Goal: Transaction & Acquisition: Purchase product/service

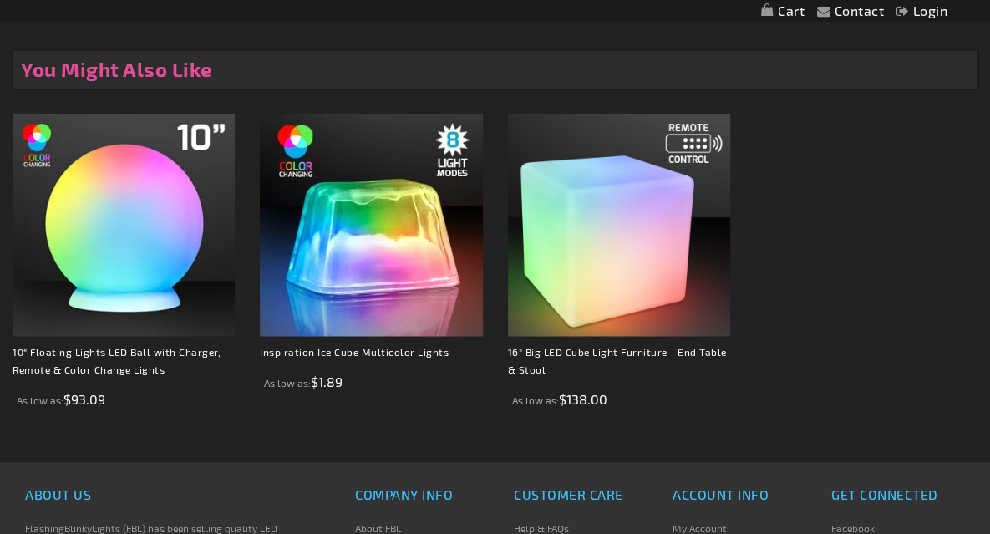
scroll to position [1198, 0]
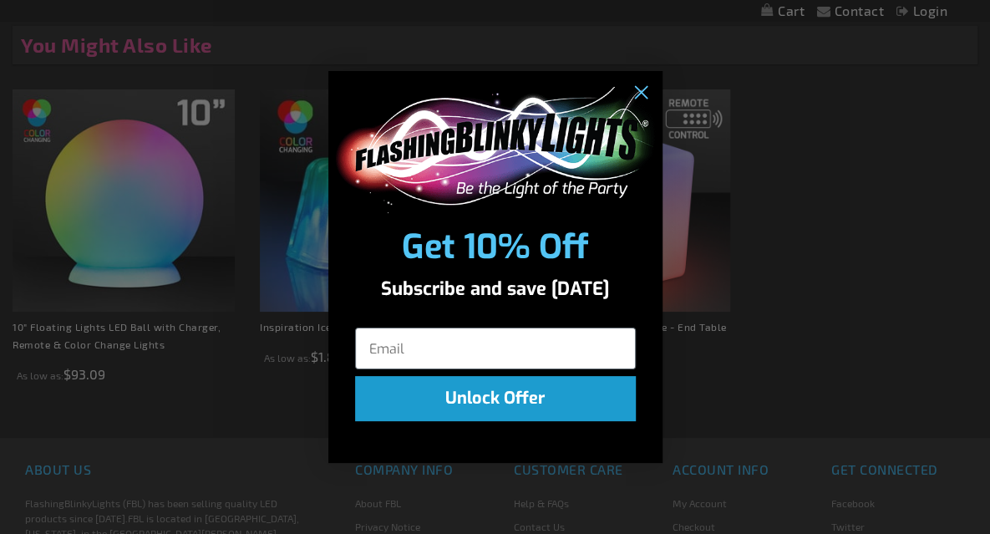
click at [416, 275] on div "Subscribe and save today" at bounding box center [495, 294] width 334 height 45
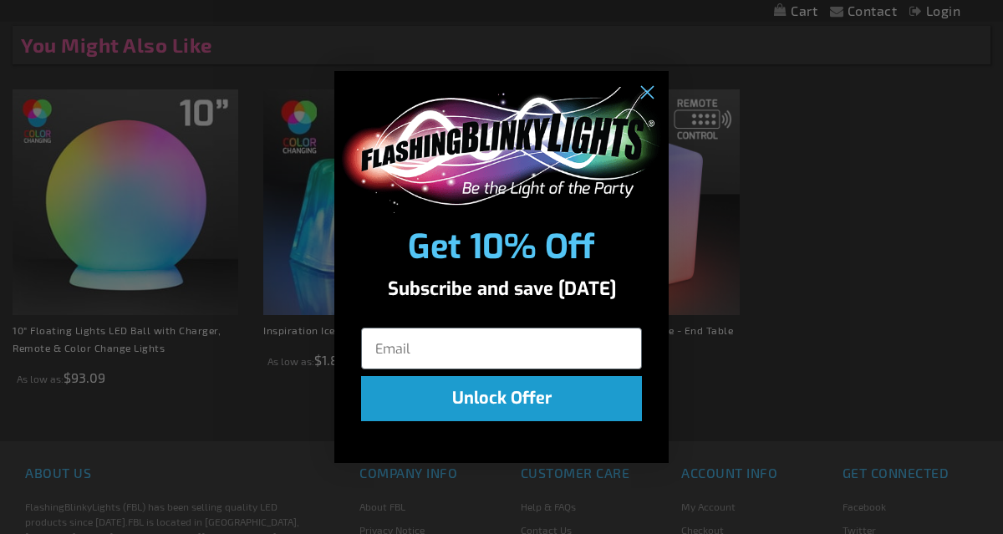
click at [324, 250] on div "Close dialog Get 10% Off Subscribe and save today Unlock Offer Submit" at bounding box center [501, 267] width 1003 height 534
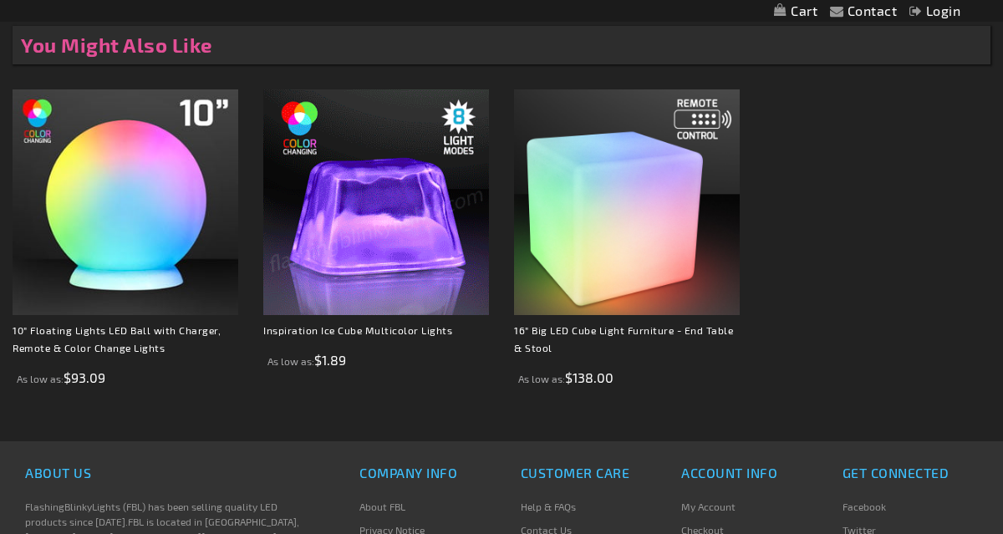
click at [339, 227] on img at bounding box center [376, 202] width 226 height 226
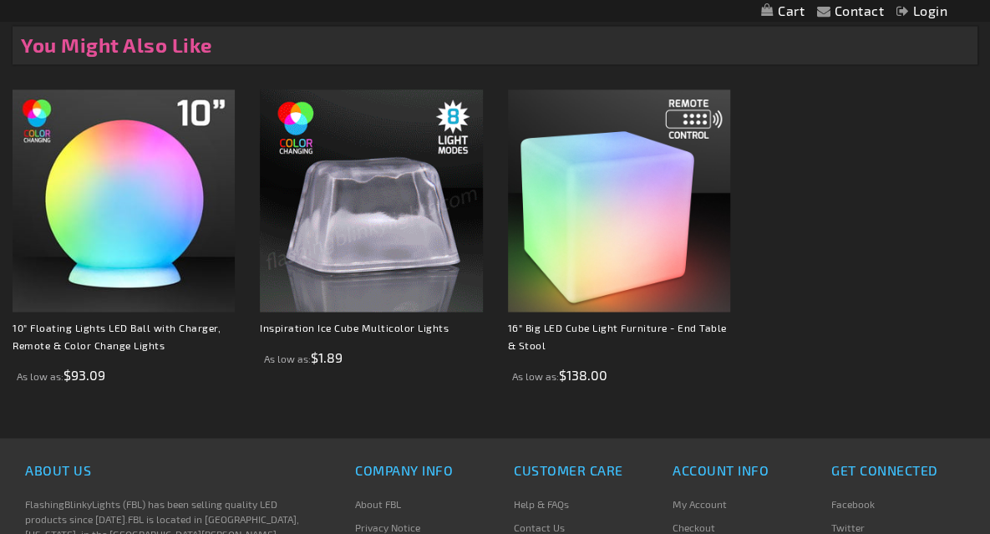
click at [339, 227] on img at bounding box center [371, 200] width 222 height 222
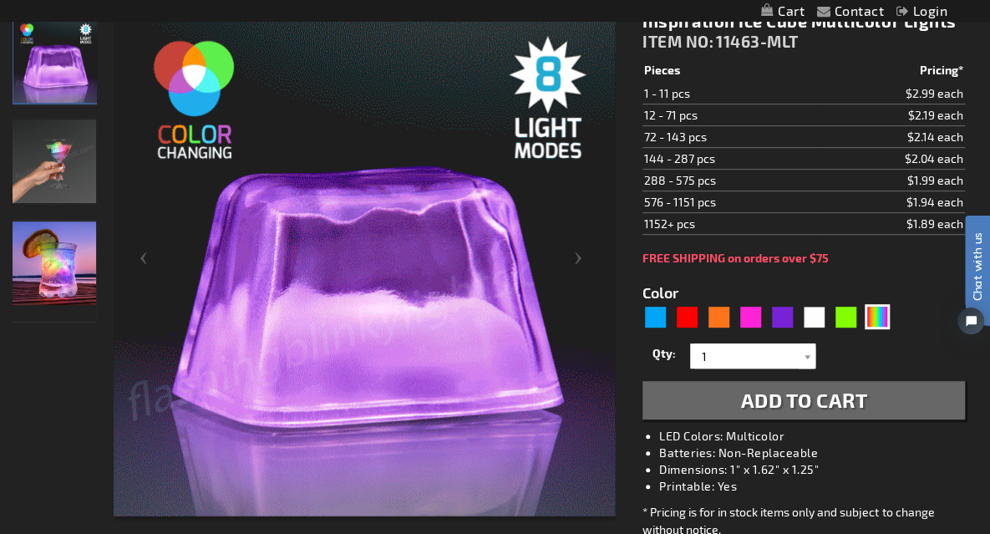
scroll to position [224, 0]
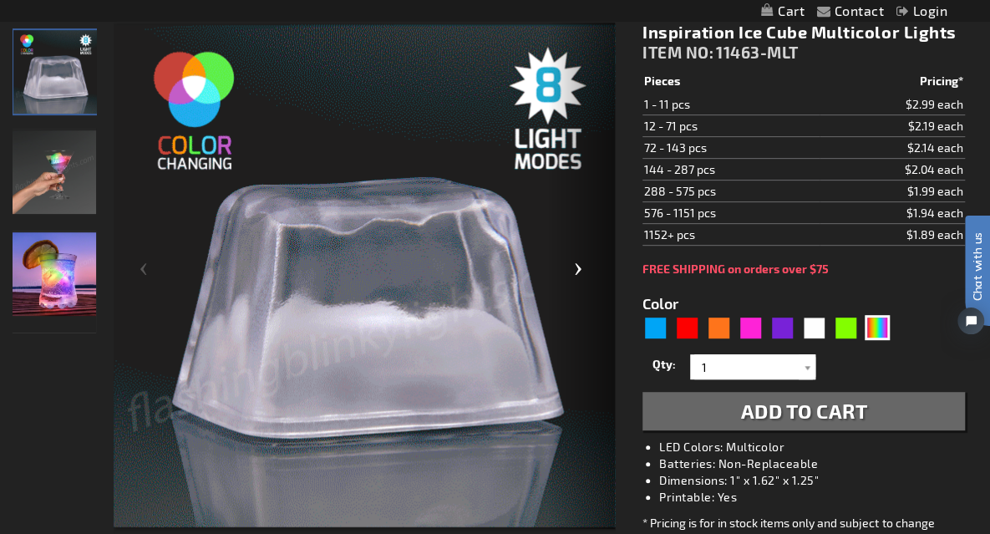
click at [568, 270] on div "Next" at bounding box center [581, 276] width 67 height 507
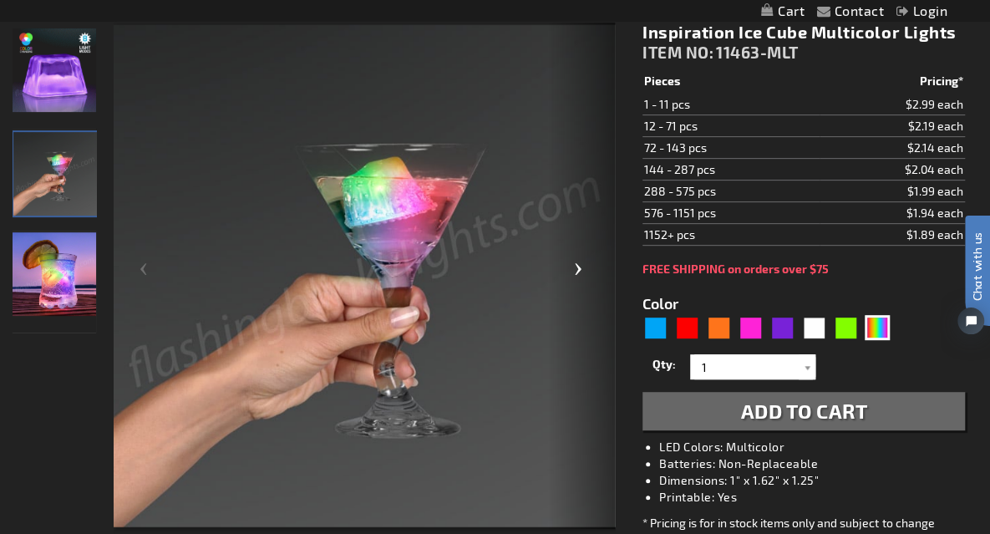
click at [568, 270] on div "Next" at bounding box center [581, 276] width 67 height 507
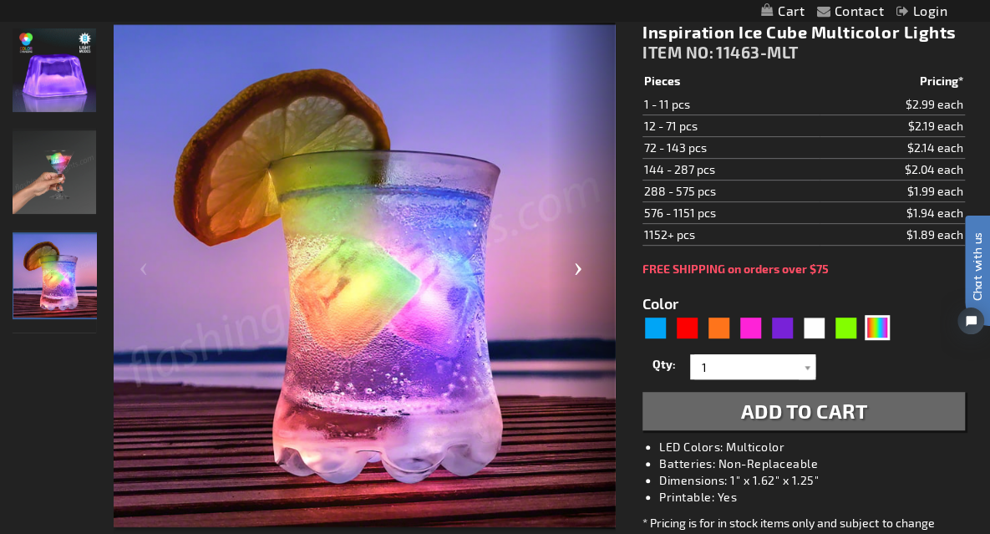
click at [568, 270] on div "Next" at bounding box center [581, 276] width 67 height 507
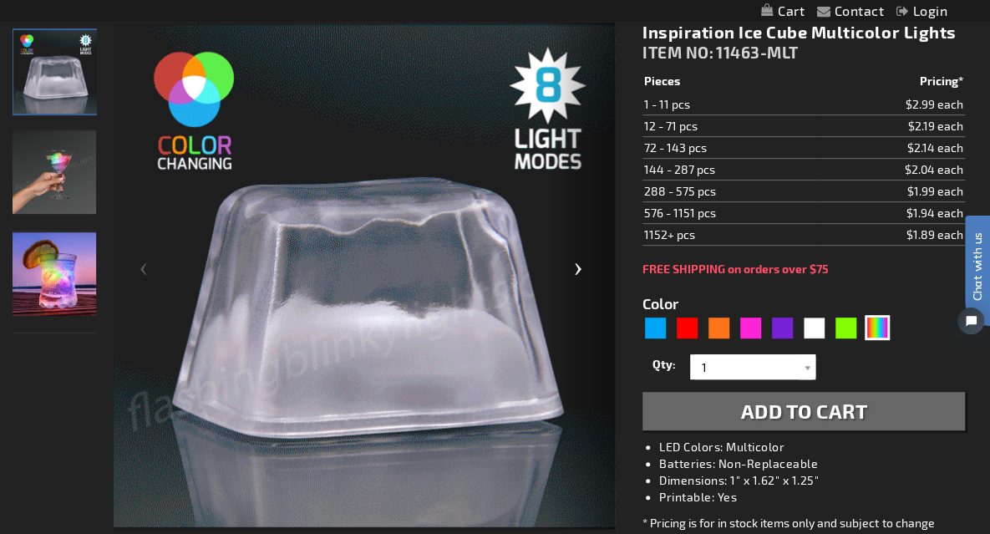
click at [568, 270] on div "Next" at bounding box center [581, 276] width 67 height 507
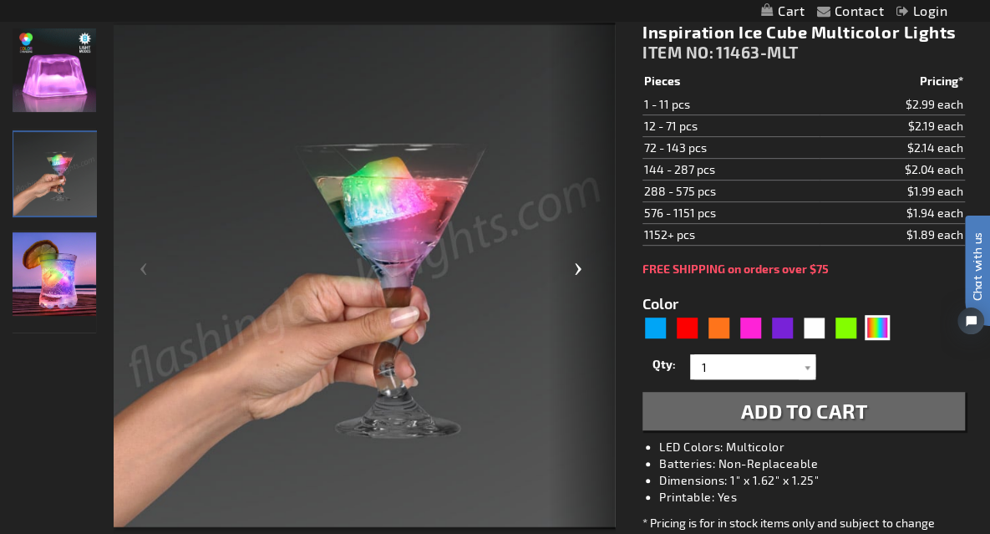
click at [568, 270] on div "Next" at bounding box center [581, 276] width 67 height 507
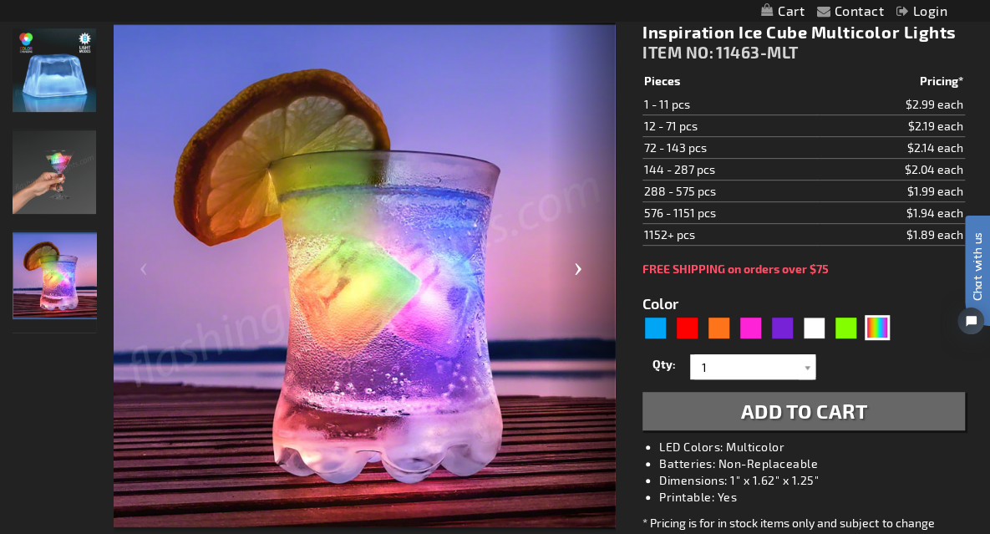
click at [568, 270] on div "Next" at bounding box center [581, 276] width 67 height 507
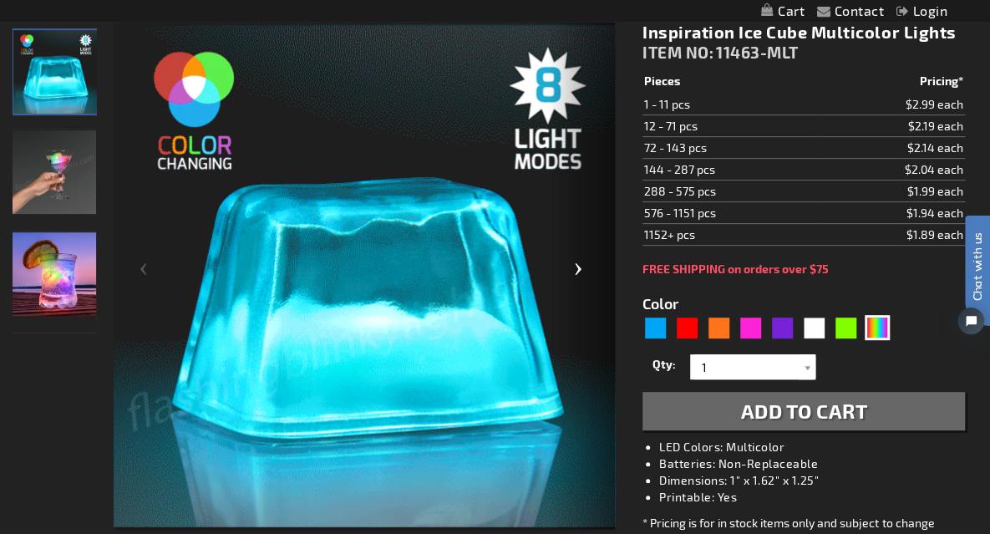
click at [568, 270] on div "Next" at bounding box center [581, 276] width 67 height 507
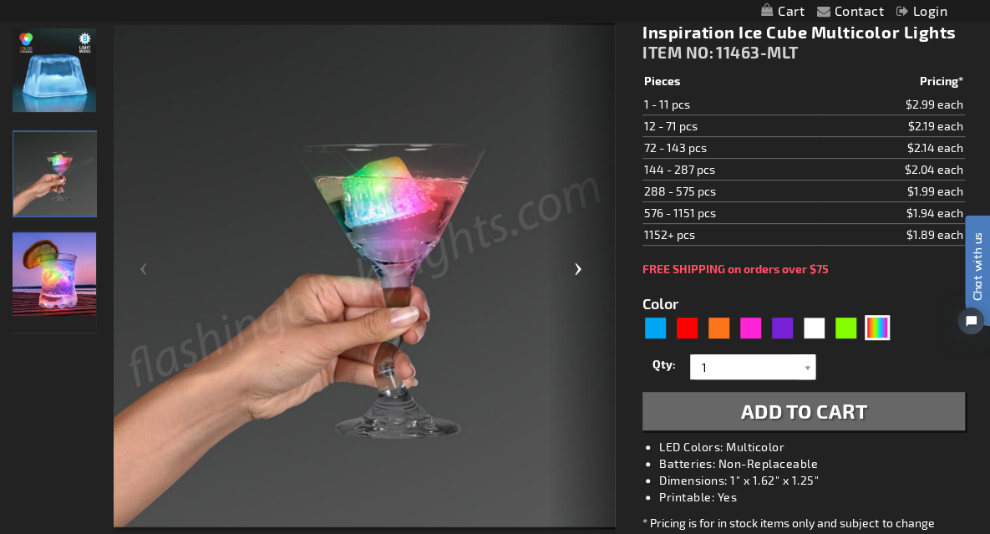
click at [568, 270] on div "Next" at bounding box center [581, 276] width 67 height 507
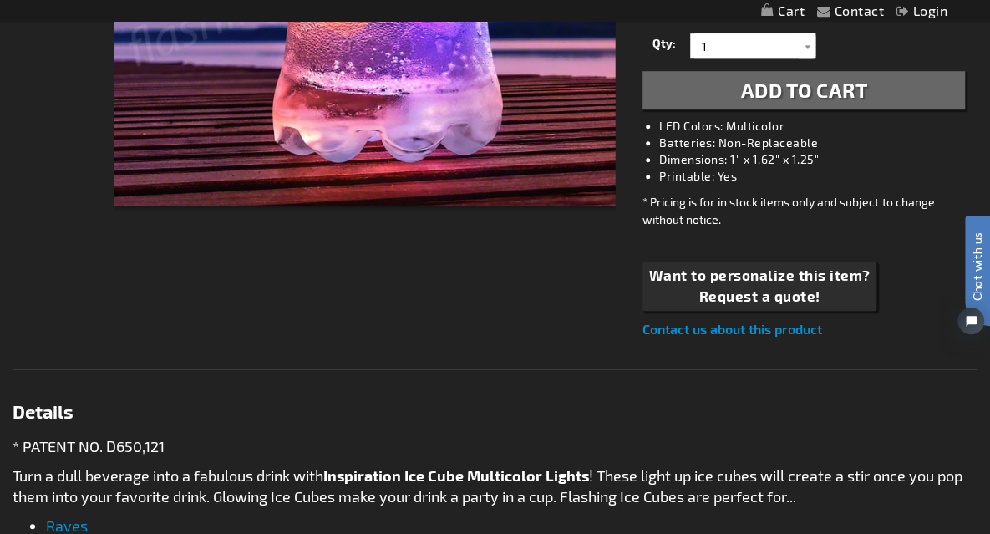
scroll to position [523, 0]
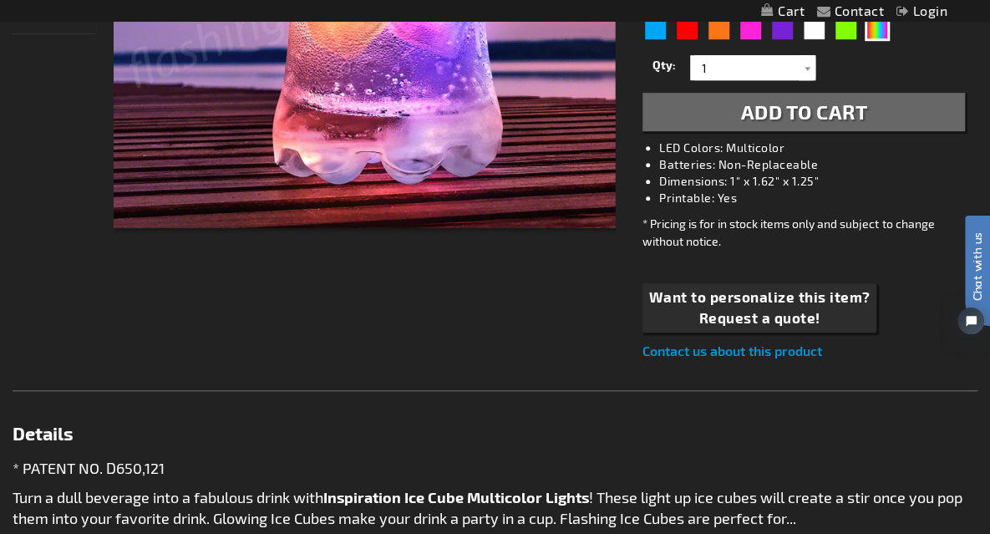
click at [792, 349] on link "Contact us about this product" at bounding box center [733, 351] width 180 height 16
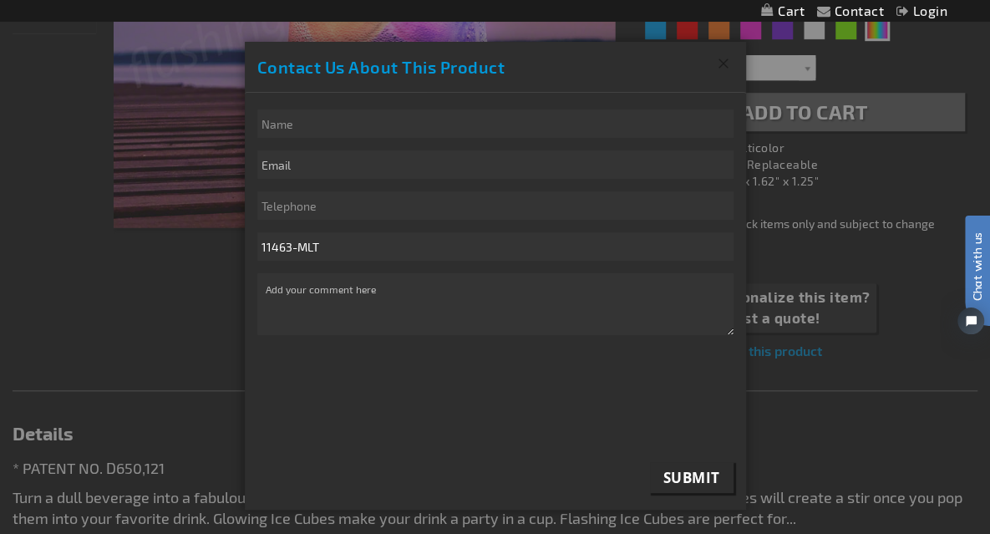
click at [714, 61] on button "Close" at bounding box center [724, 63] width 44 height 43
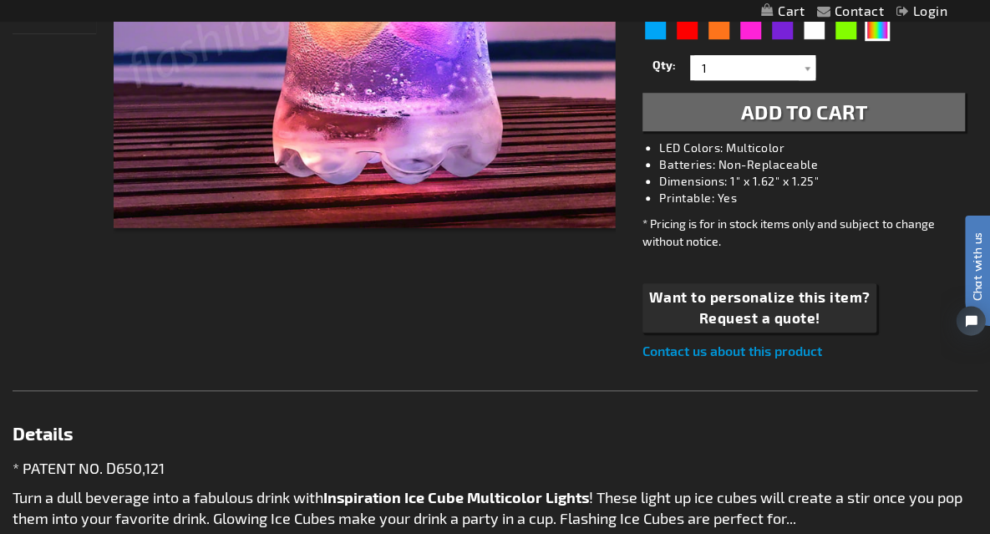
click at [984, 288] on span "Chat with us" at bounding box center [977, 266] width 25 height 69
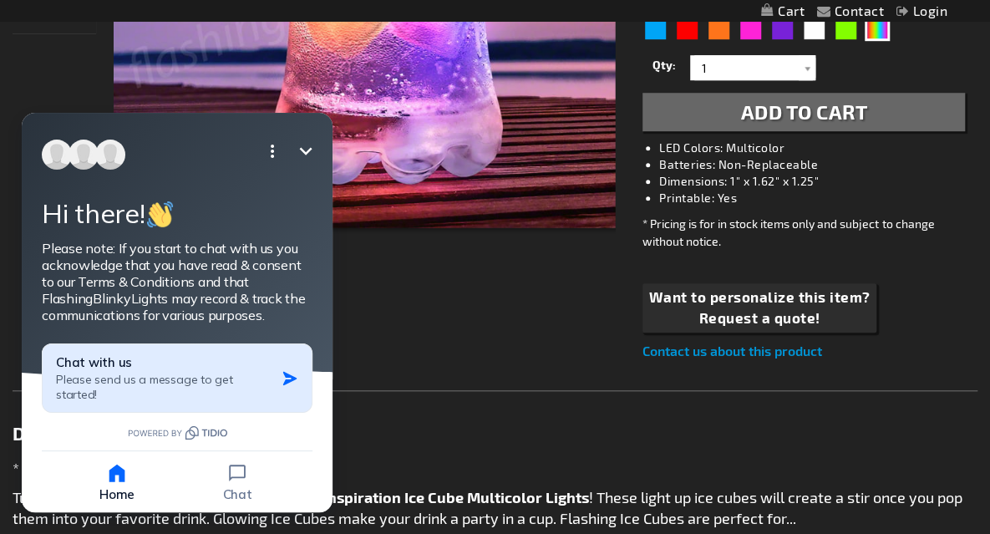
click at [217, 373] on span "Please send us a message to get started!" at bounding box center [144, 387] width 177 height 30
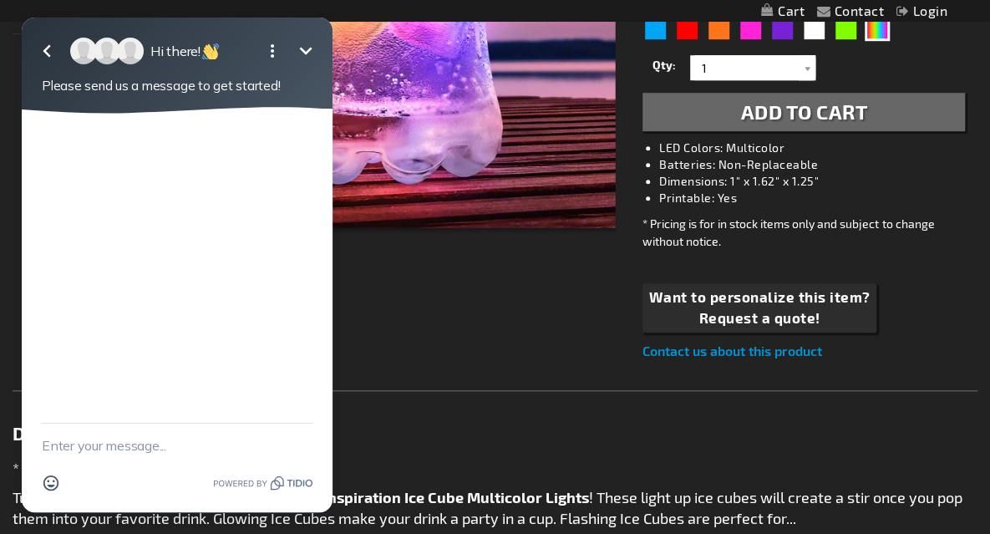
click at [164, 451] on textarea "New message" at bounding box center [177, 445] width 271 height 43
click at [50, 46] on icon "button" at bounding box center [47, 51] width 8 height 13
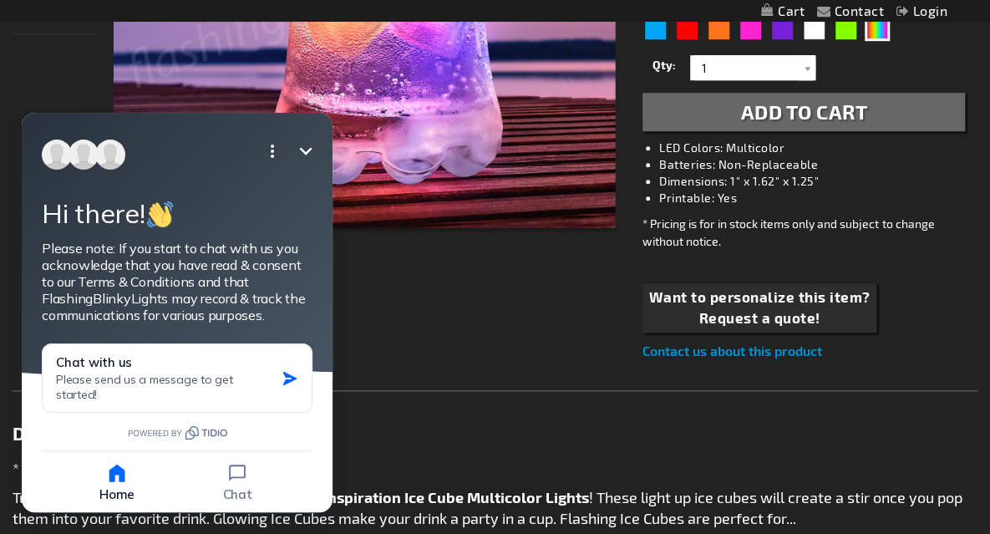
click at [308, 151] on icon "Minimize" at bounding box center [306, 151] width 13 height 8
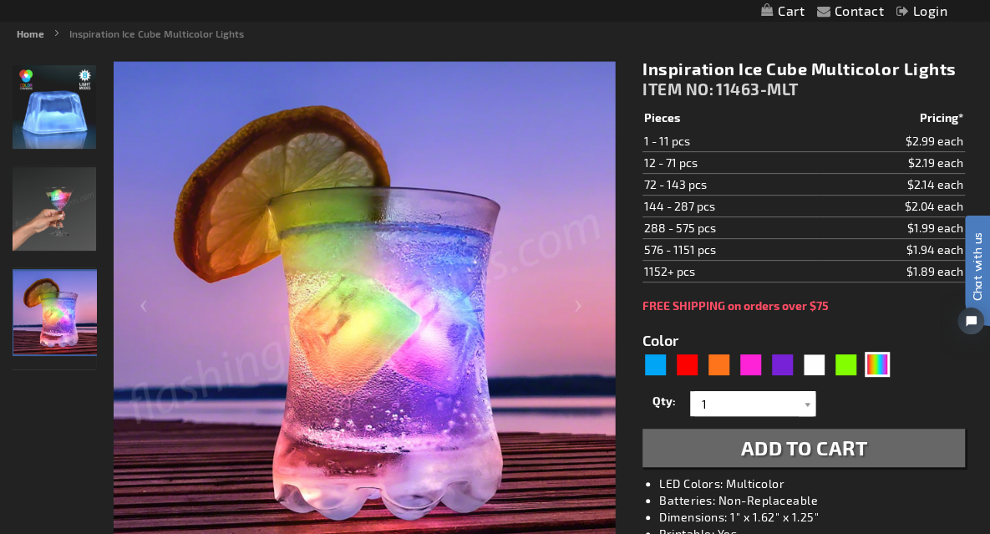
scroll to position [198, 0]
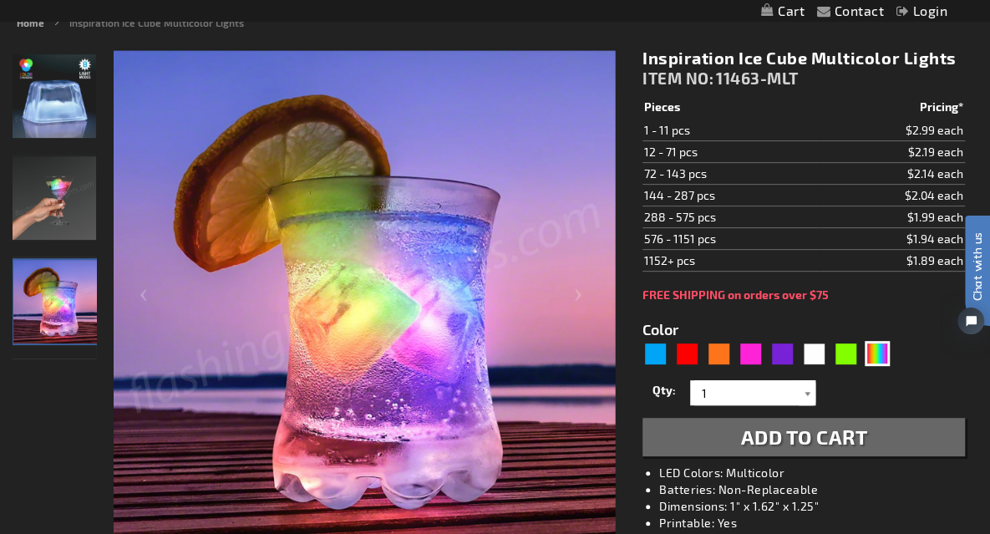
click at [806, 399] on div at bounding box center [807, 392] width 17 height 25
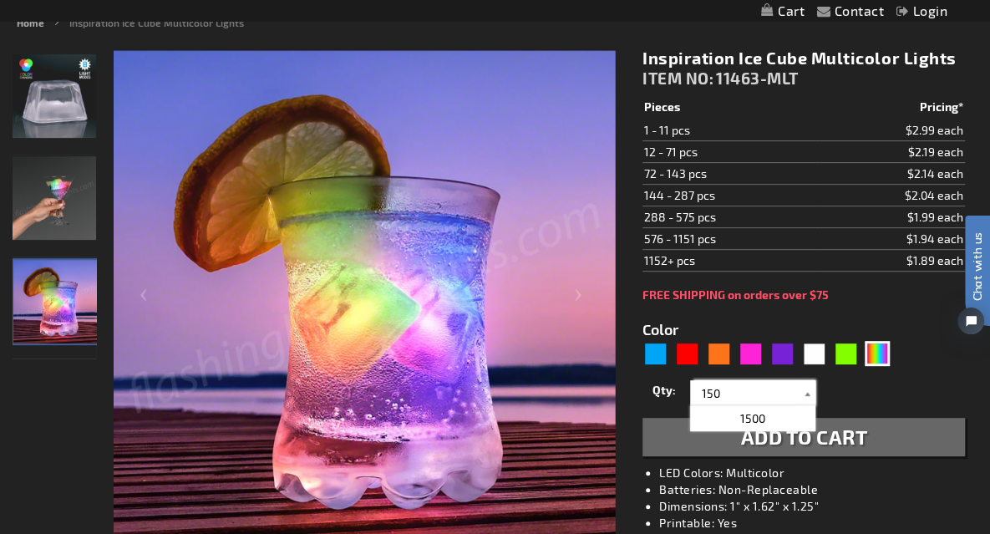
type input "150"
click at [801, 438] on span "Add to Cart" at bounding box center [804, 437] width 127 height 24
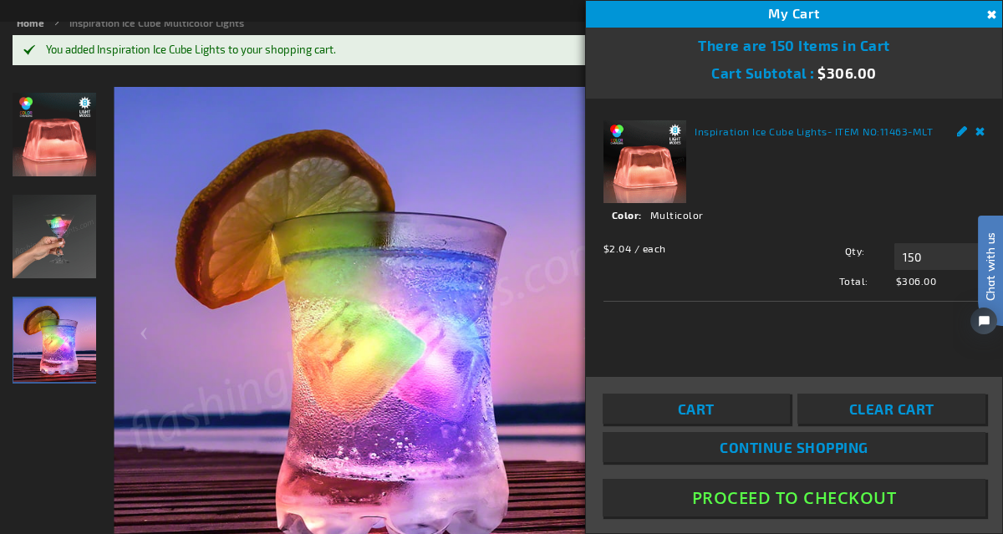
click at [886, 491] on button "Proceed To Checkout" at bounding box center [794, 498] width 383 height 38
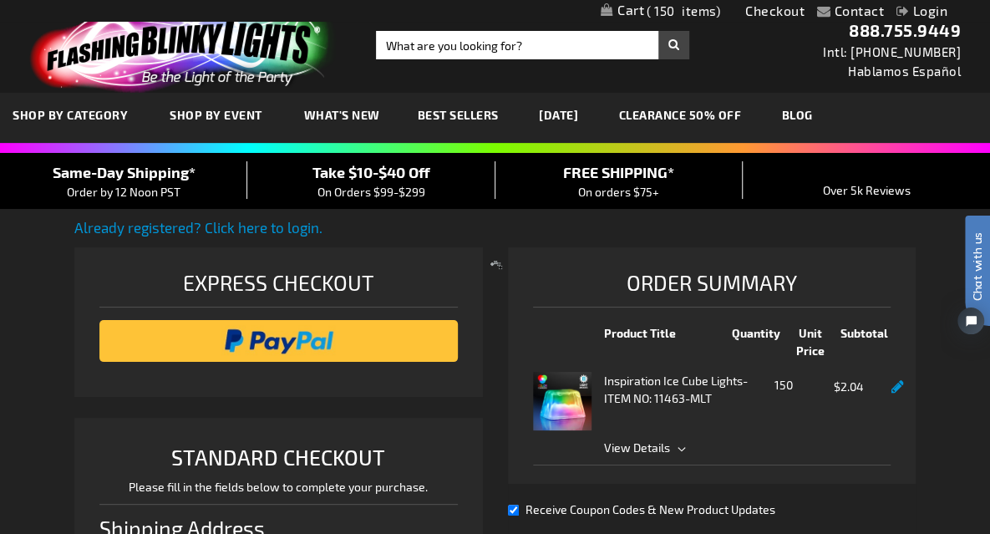
select select "US"
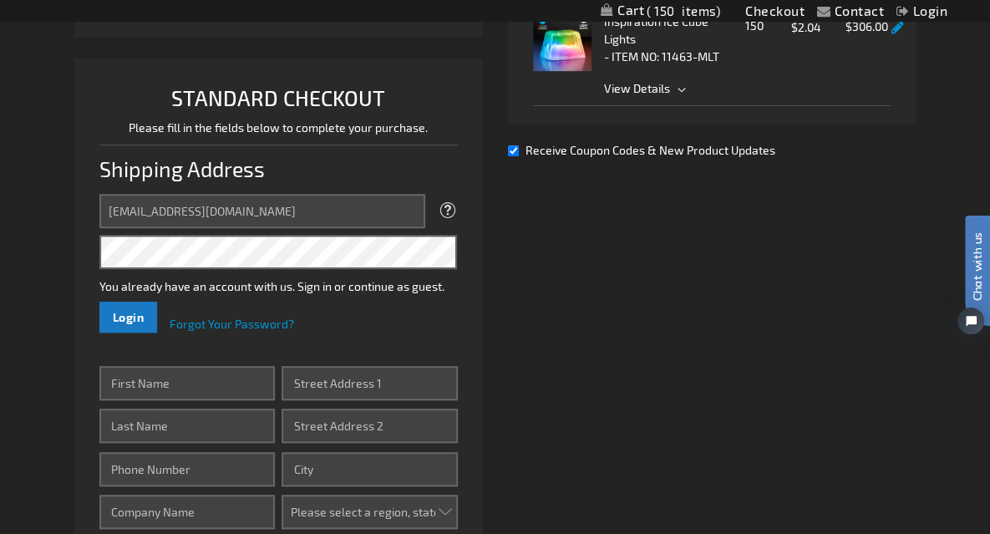
scroll to position [364, 0]
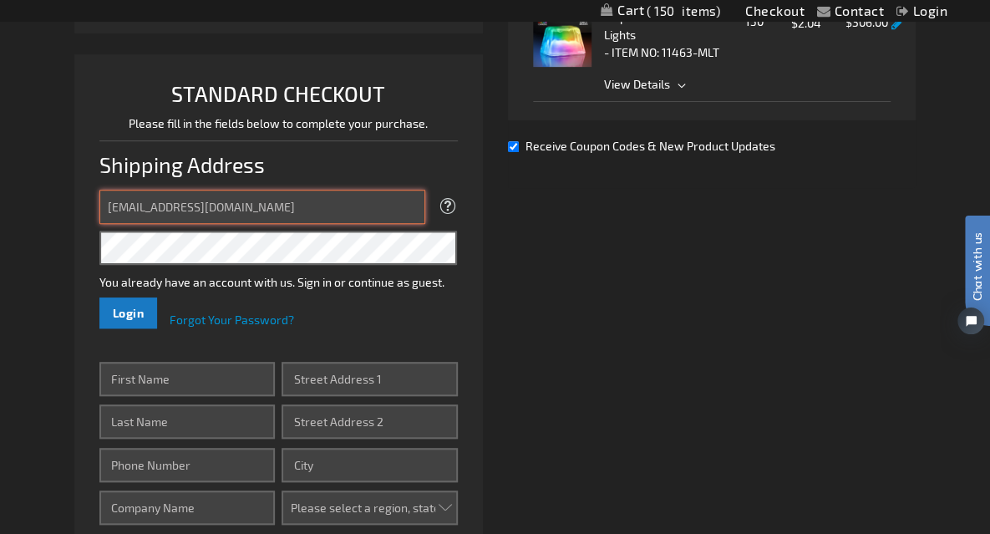
drag, startPoint x: 277, startPoint y: 202, endPoint x: 53, endPoint y: 195, distance: 224.1
click at [53, 195] on div "Contact Compare Products Checkout Login Skip to Content My Cart 150 150 items M…" at bounding box center [495, 471] width 990 height 1670
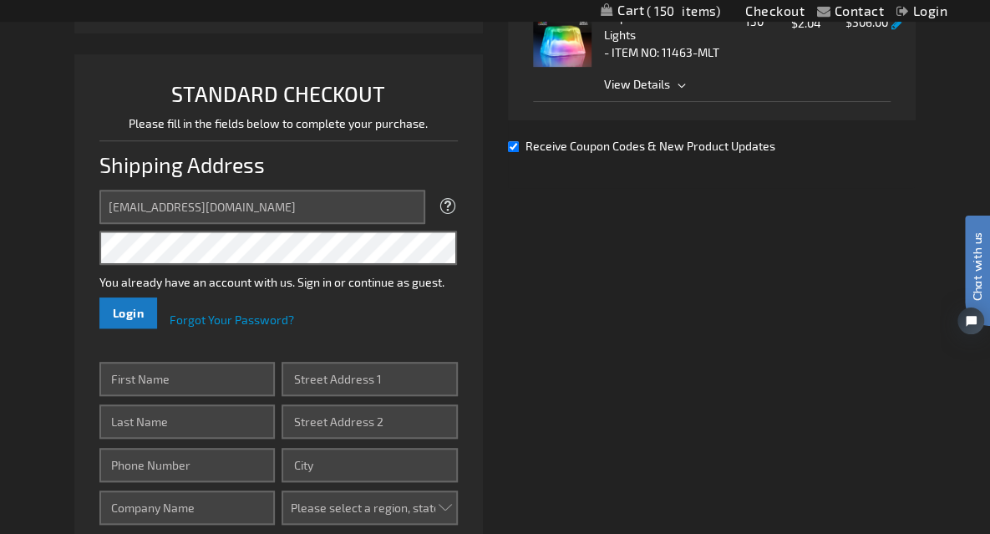
click at [53, 195] on div "Contact Compare Products Checkout Login Skip to Content My Cart 150 150 items M…" at bounding box center [495, 471] width 990 height 1670
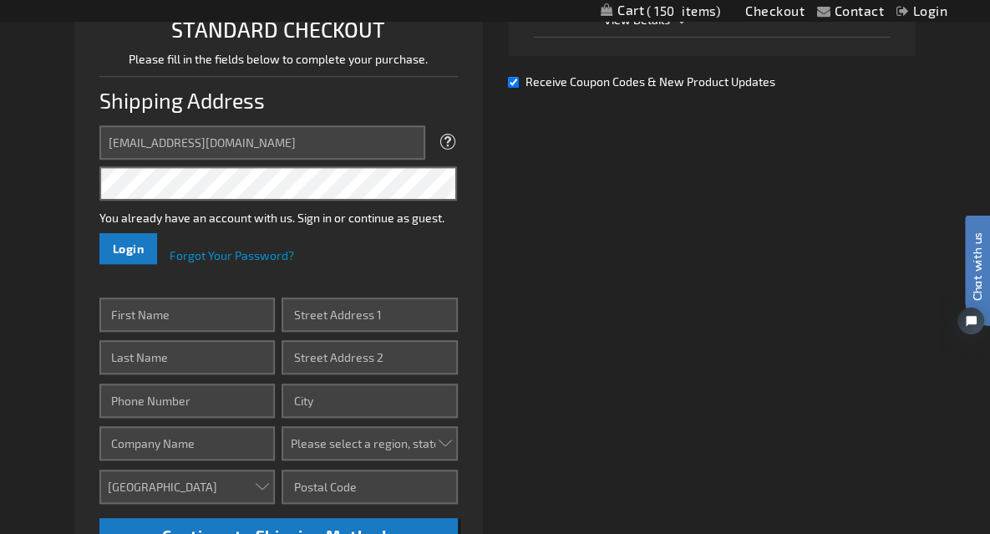
scroll to position [415, 0]
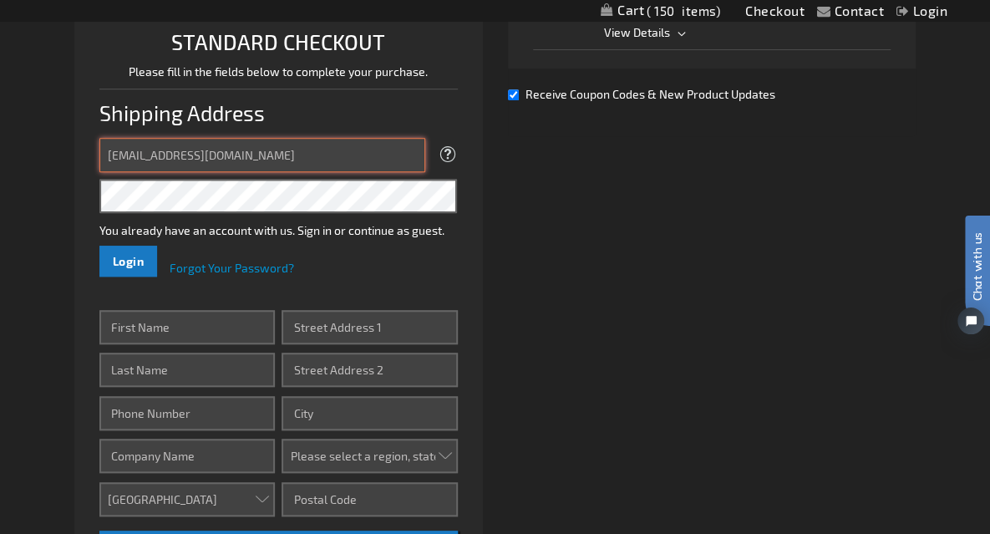
click at [309, 153] on input "[EMAIL_ADDRESS][DOMAIN_NAME]" at bounding box center [262, 155] width 326 height 34
type input "p"
type input "[EMAIL_ADDRESS][DOMAIN_NAME]"
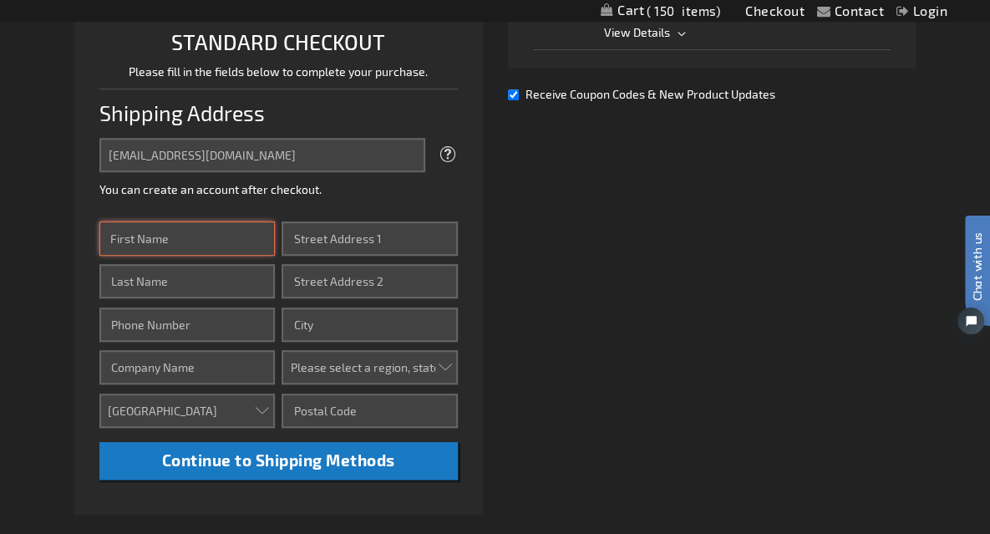
click at [217, 246] on input "First Name" at bounding box center [187, 239] width 176 height 34
type input "[PERSON_NAME]"
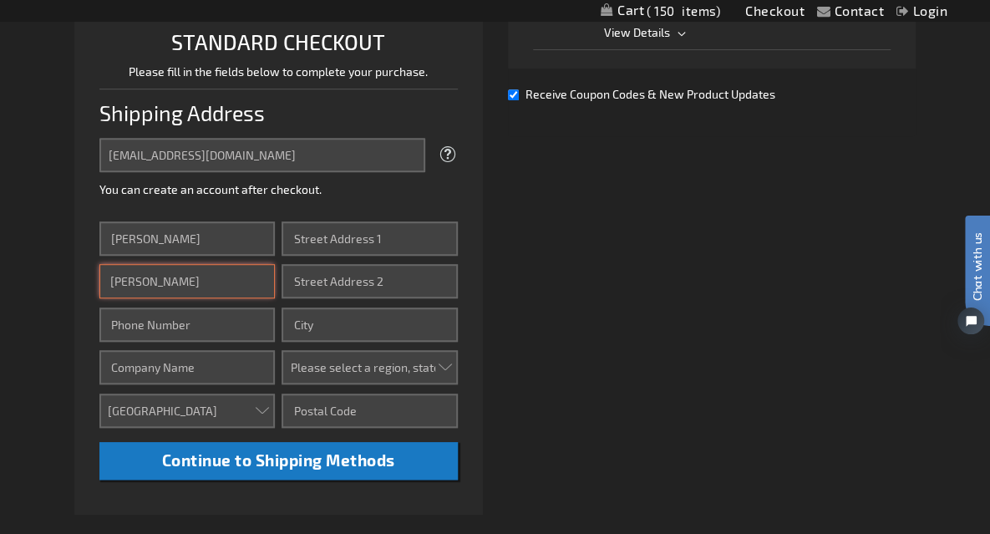
type input "9178865188"
type input "Red Plum Restaurant"
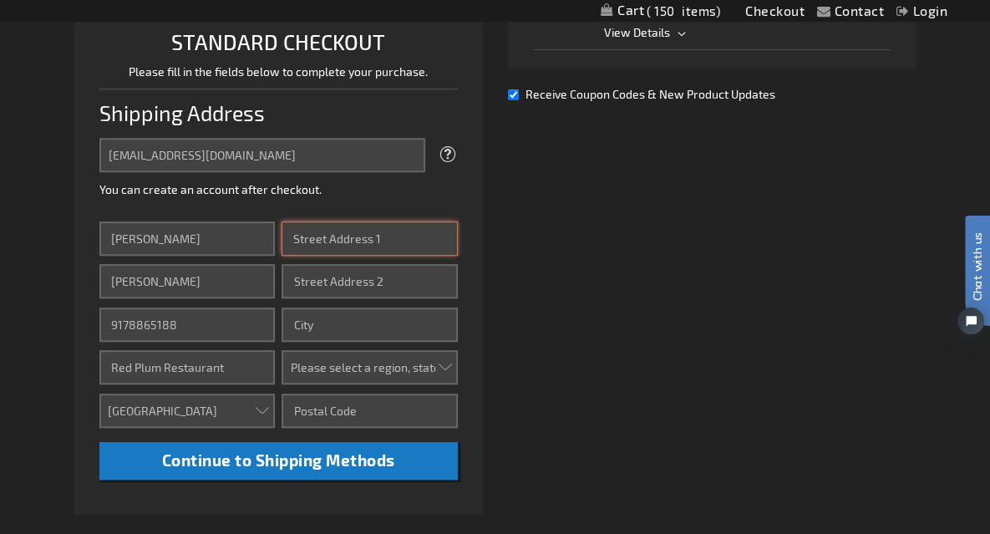
type input "[STREET_ADDRESS]"
type input "Mamaroneck"
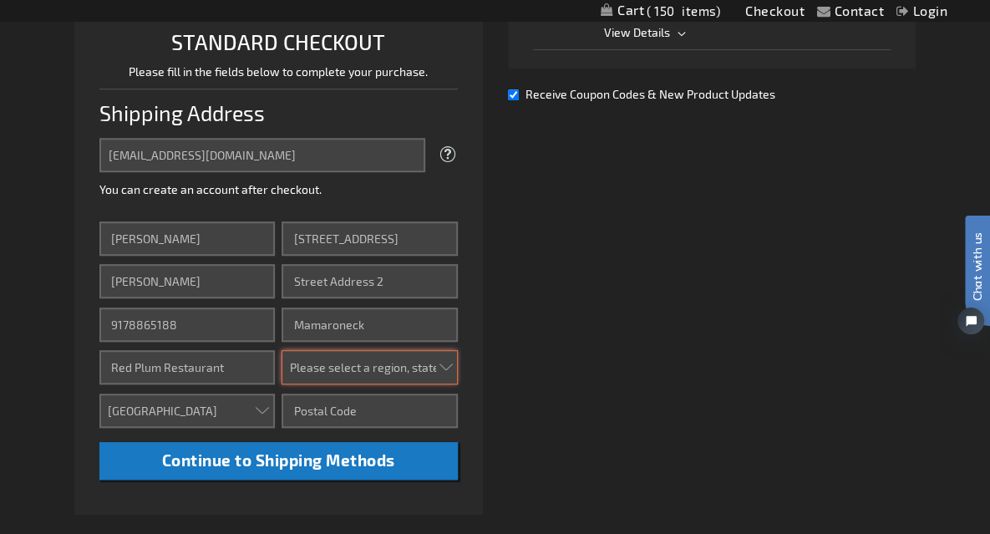
select select "43"
type input "10543"
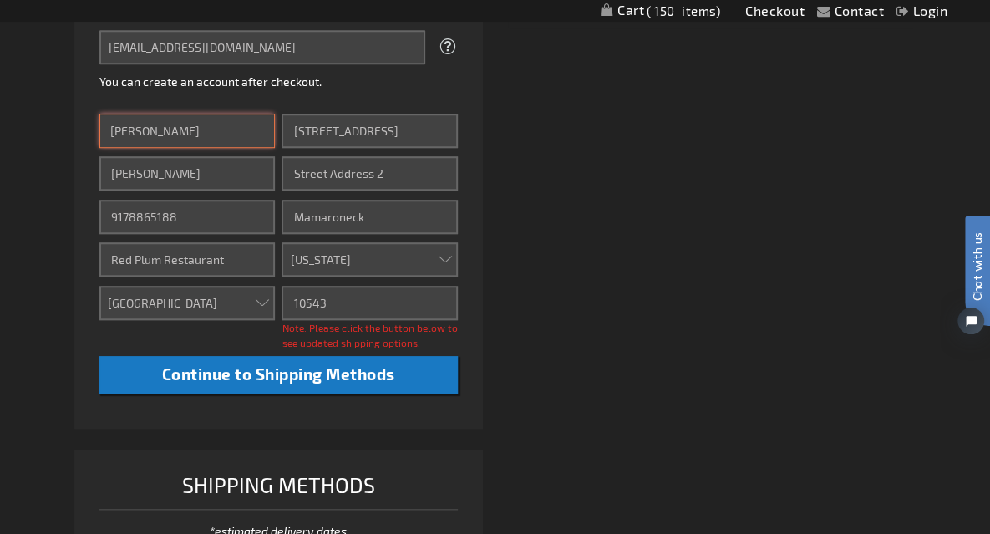
scroll to position [557, 0]
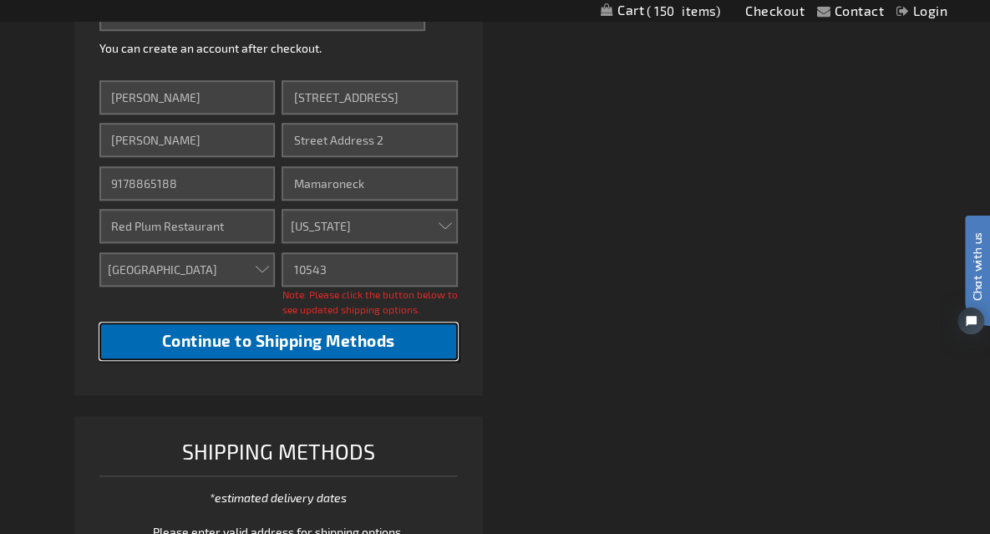
click at [361, 342] on span "Continue to Shipping Methods" at bounding box center [278, 340] width 233 height 19
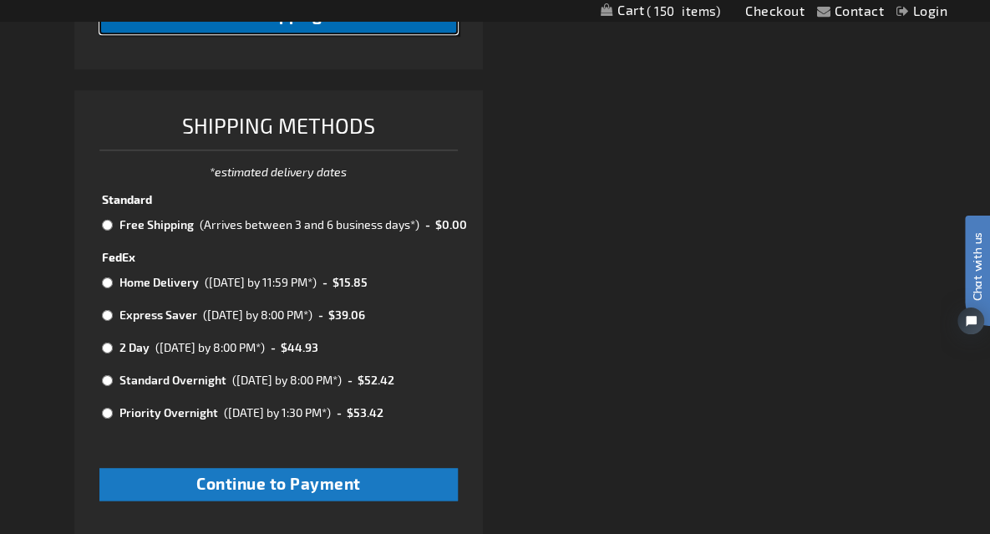
scroll to position [867, 0]
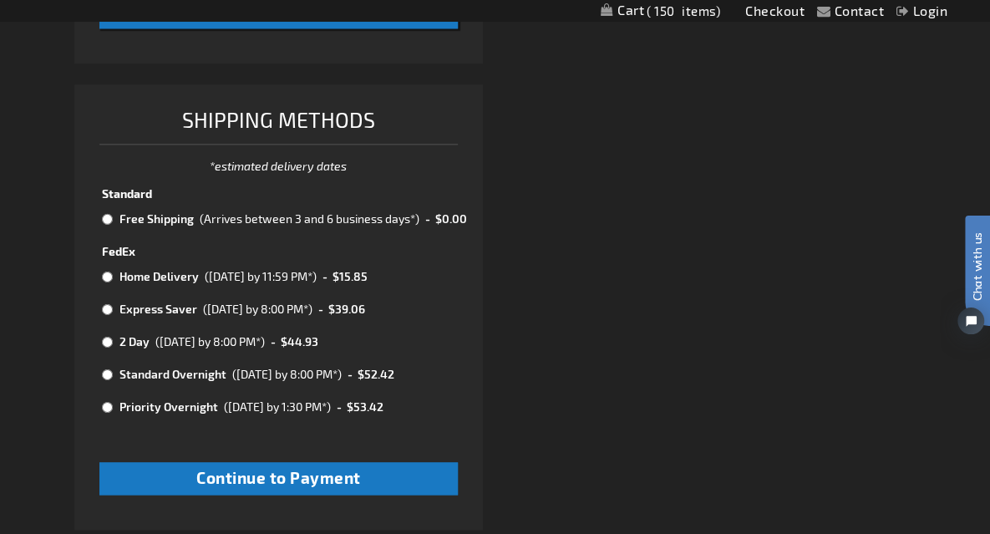
click at [105, 212] on input "radio" at bounding box center [107, 218] width 11 height 13
radio input "true"
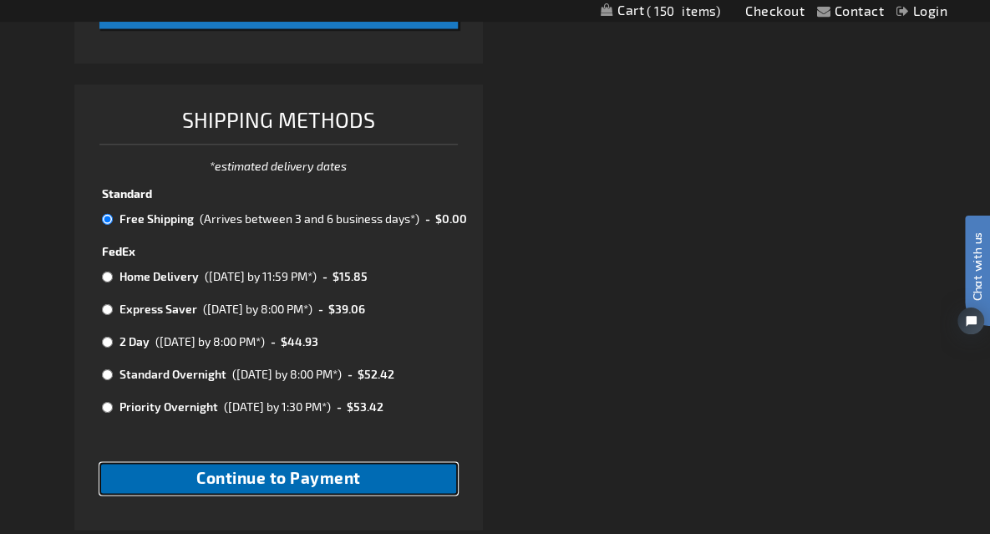
click at [291, 464] on button "Continue to Payment" at bounding box center [278, 478] width 359 height 33
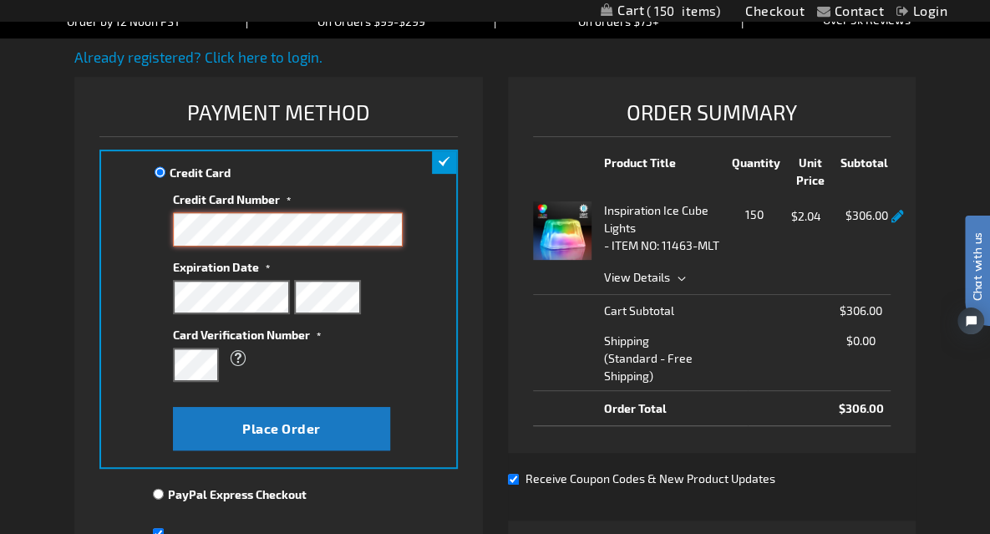
scroll to position [174, 0]
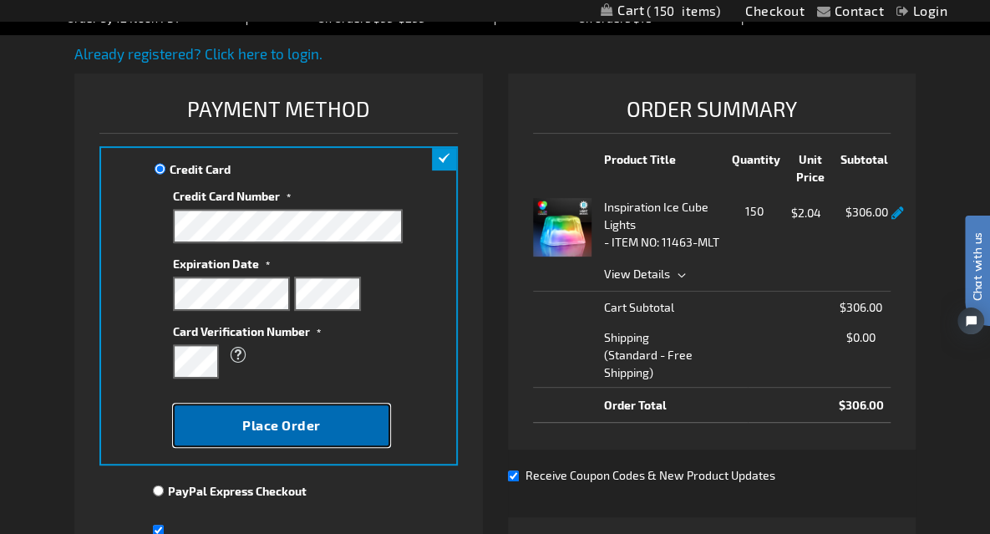
click at [239, 433] on button "Place Order" at bounding box center [281, 425] width 217 height 43
